Goal: Information Seeking & Learning: Find specific fact

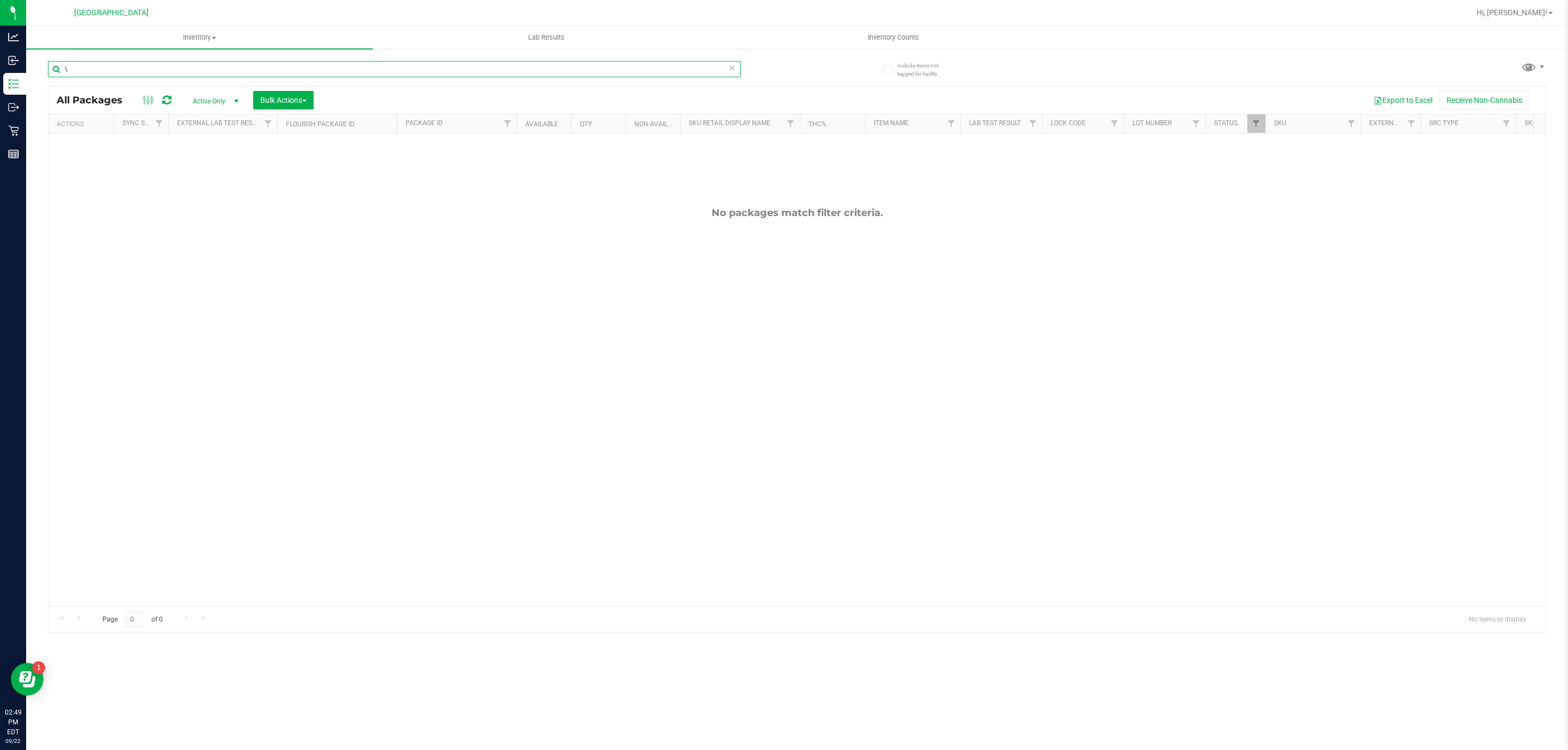
click at [173, 66] on input "\" at bounding box center [394, 68] width 693 height 16
click at [169, 68] on input "\" at bounding box center [394, 68] width 693 height 16
click at [191, 66] on input "\" at bounding box center [394, 68] width 693 height 16
click at [191, 64] on input "\" at bounding box center [394, 68] width 693 height 16
click at [193, 59] on div "\" at bounding box center [423, 68] width 749 height 35
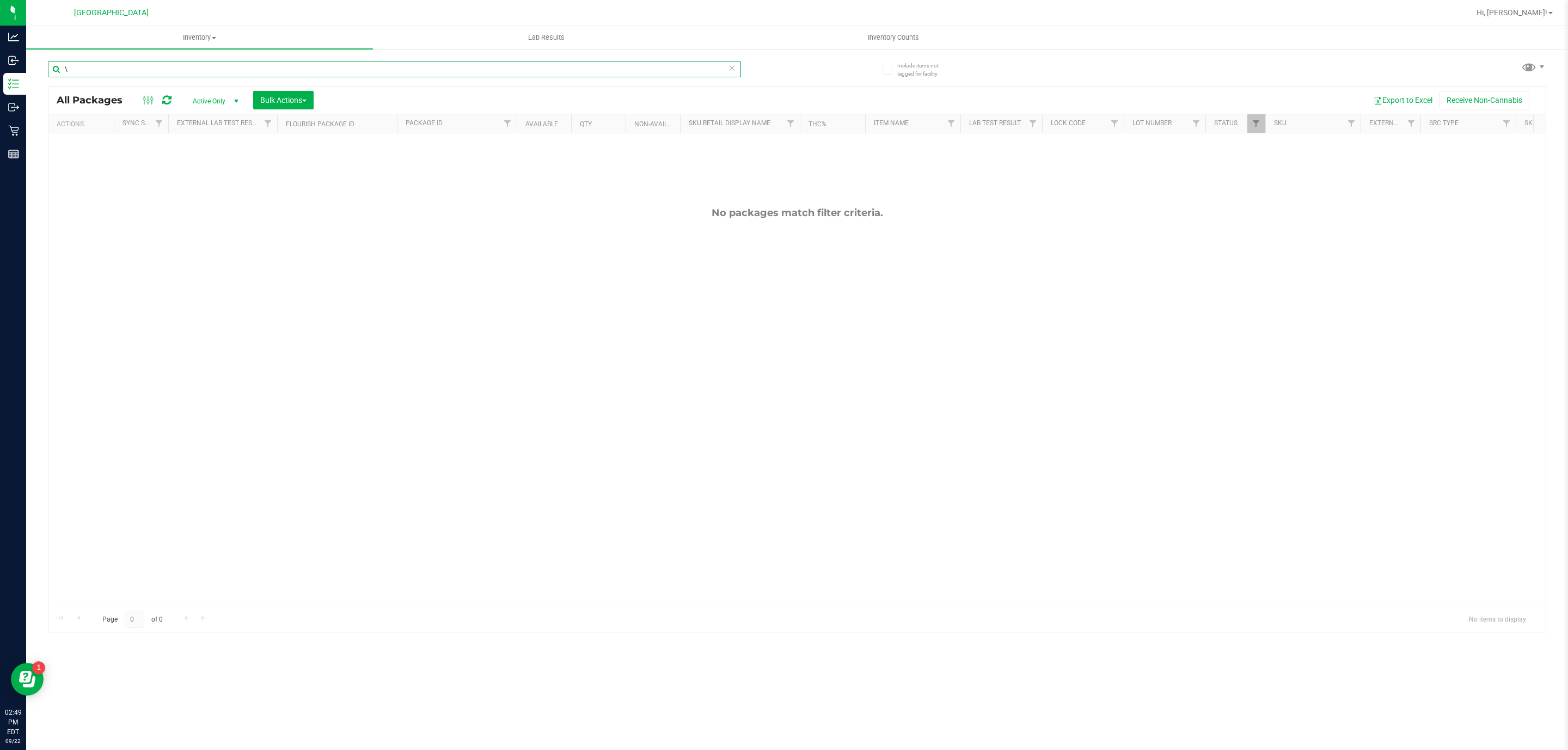
click at [176, 59] on div "\" at bounding box center [423, 68] width 749 height 35
click at [172, 67] on input "\" at bounding box center [394, 68] width 693 height 16
click at [172, 72] on input "\" at bounding box center [394, 68] width 693 height 16
click at [172, 71] on input "\" at bounding box center [394, 68] width 693 height 16
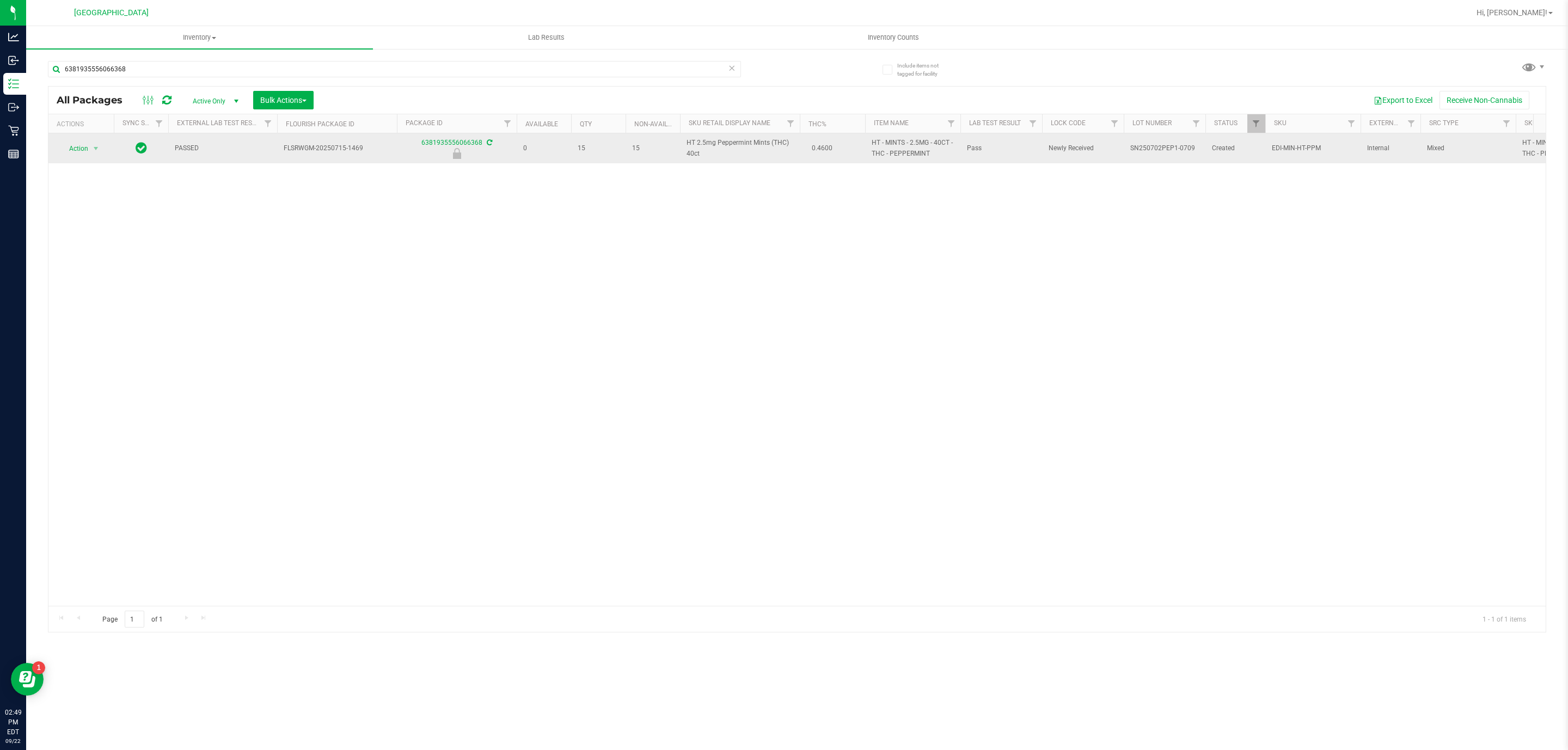
click at [709, 143] on span "HT 2.5mg Peppermint Mints (THC) 40ct" at bounding box center [740, 147] width 106 height 21
copy td "HT 2.5mg Peppermint Mints (THC) 40ct"
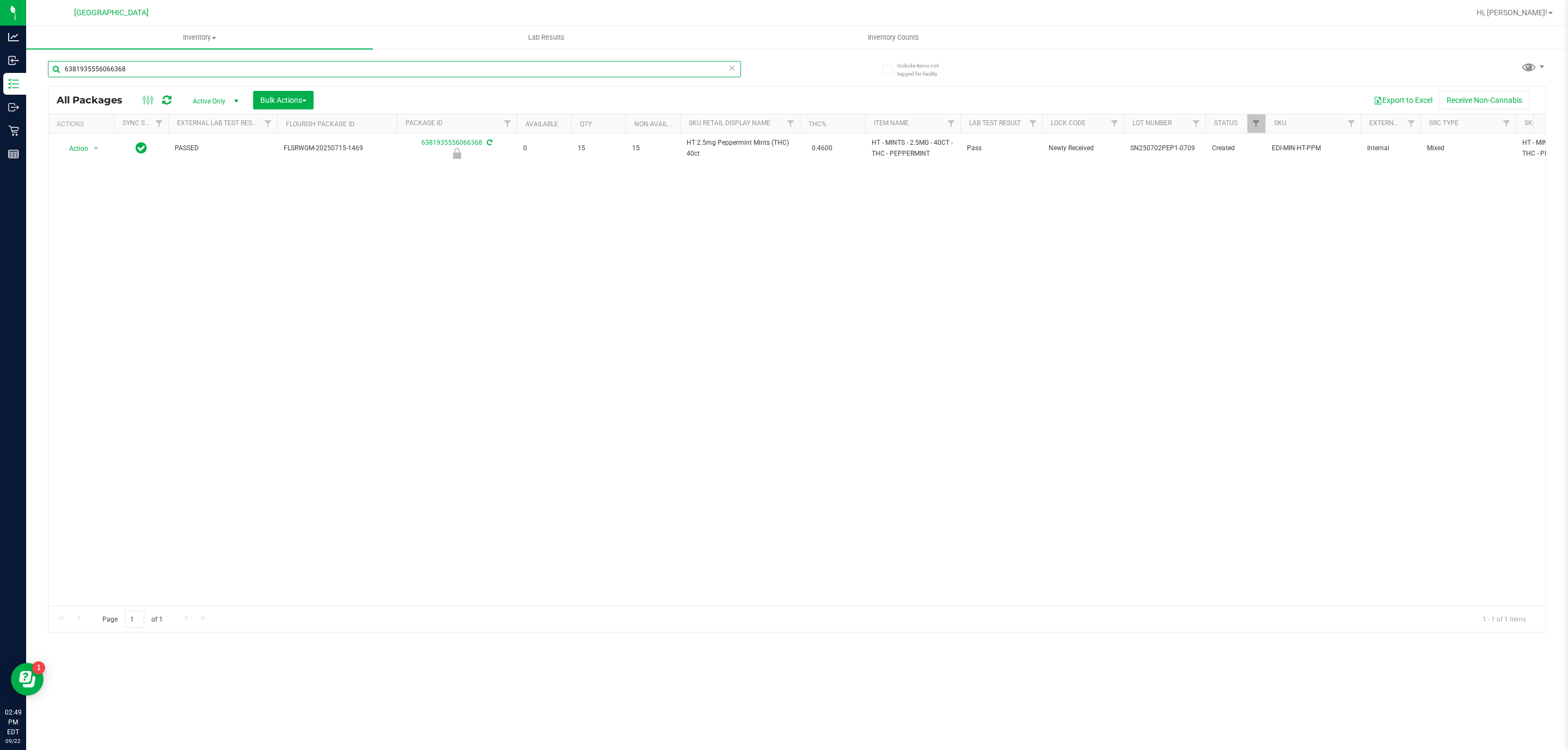
click at [597, 70] on input "6381935556066368" at bounding box center [394, 68] width 693 height 16
click at [595, 70] on input "6381935556066368" at bounding box center [394, 68] width 693 height 16
paste input "HT 2.5mg Peppermint Mints (THC) 40ct"
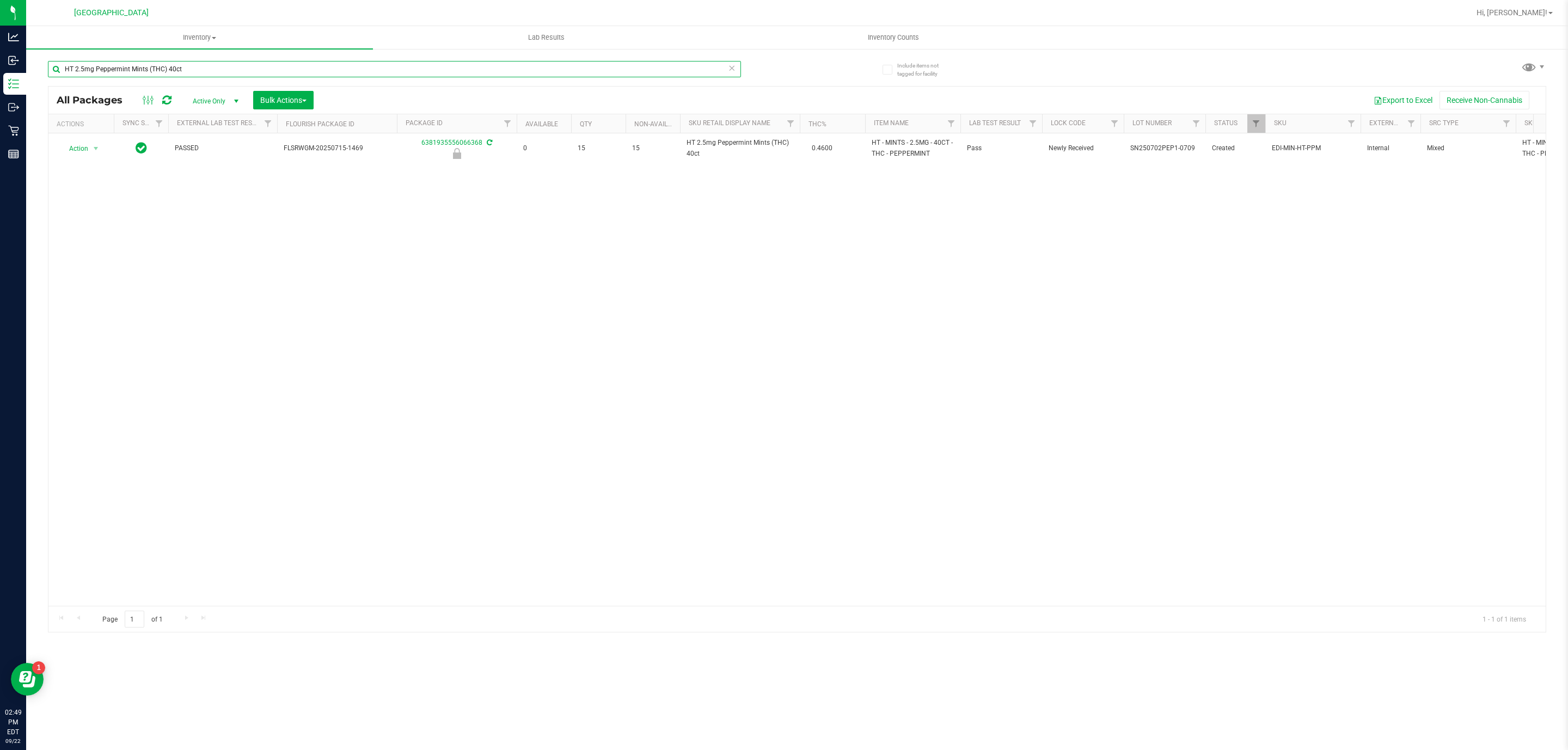
type input "HT 2.5mg Peppermint Mints (THC) 40ct"
